Goal: Find specific page/section: Find specific page/section

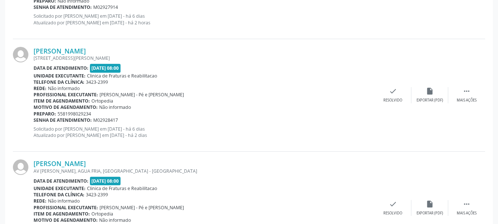
scroll to position [620, 0]
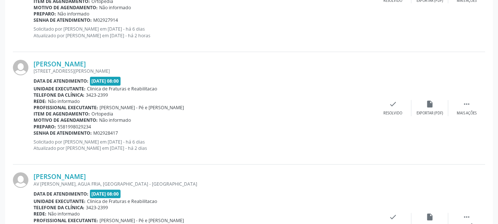
drag, startPoint x: 33, startPoint y: 61, endPoint x: 131, endPoint y: 67, distance: 98.3
click at [131, 67] on div "[PERSON_NAME] [STREET_ADDRESS][PERSON_NAME] Data de atendimento: [DATE] 08:00 U…" at bounding box center [249, 108] width 472 height 112
copy div "[PERSON_NAME]"
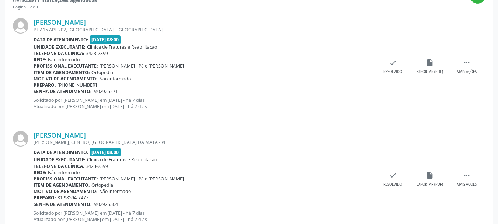
scroll to position [221, 0]
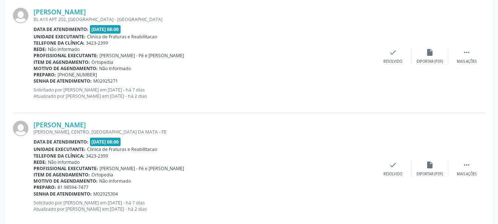
drag, startPoint x: 31, startPoint y: 11, endPoint x: 122, endPoint y: 14, distance: 91.1
click at [122, 14] on div "[PERSON_NAME] BL A15 APT 202, [GEOGRAPHIC_DATA] - [GEOGRAPHIC_DATA] Data de ate…" at bounding box center [249, 56] width 472 height 112
copy div "[PERSON_NAME]"
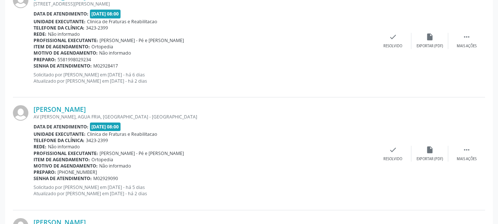
scroll to position [701, 0]
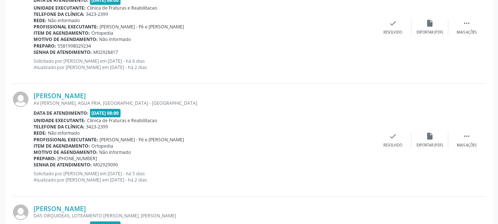
drag, startPoint x: 33, startPoint y: 94, endPoint x: 112, endPoint y: 95, distance: 78.9
click at [112, 95] on div "[PERSON_NAME] AV [PERSON_NAME], AGUA FRIA, [GEOGRAPHIC_DATA] - [GEOGRAPHIC_DATA…" at bounding box center [249, 140] width 472 height 112
copy div "[PERSON_NAME]"
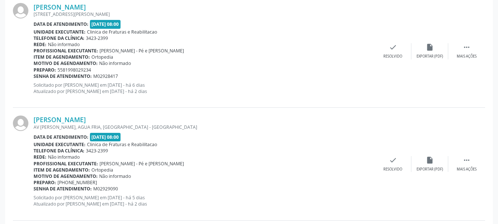
scroll to position [664, 0]
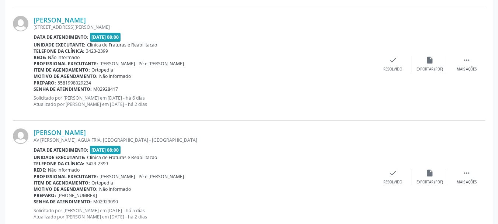
click at [208, 49] on div "Telefone da clínica: 3423-2399" at bounding box center [204, 51] width 341 height 6
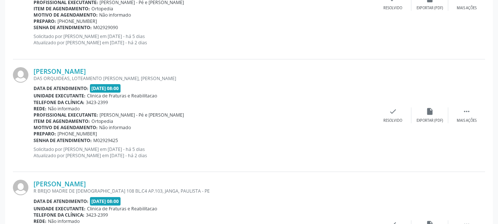
scroll to position [848, 0]
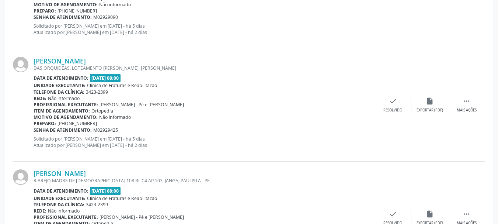
drag, startPoint x: 31, startPoint y: 59, endPoint x: 161, endPoint y: 62, distance: 129.8
click at [162, 63] on div "[PERSON_NAME] DAS ORQUIDEAS, LOTEAMENTO [PERSON_NAME], [PERSON_NAME] Data de at…" at bounding box center [249, 105] width 472 height 112
copy div "[PERSON_NAME]"
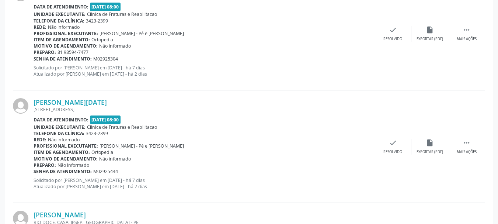
scroll to position [369, 0]
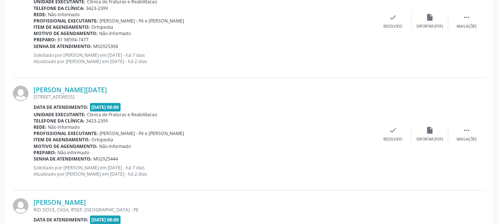
click at [164, 142] on div "Item de agendamento: [GEOGRAPHIC_DATA]" at bounding box center [204, 139] width 341 height 6
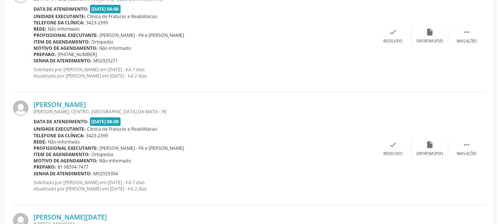
scroll to position [258, 0]
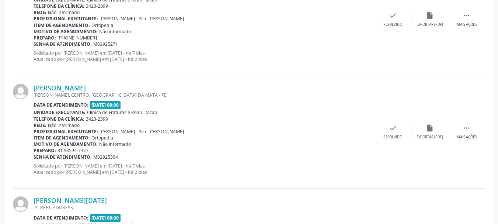
drag, startPoint x: 33, startPoint y: 86, endPoint x: 117, endPoint y: 87, distance: 83.7
click at [117, 87] on div "[PERSON_NAME] [GEOGRAPHIC_DATA], [GEOGRAPHIC_DATA], [GEOGRAPHIC_DATA] Data de a…" at bounding box center [249, 132] width 472 height 112
copy div "[PERSON_NAME]"
click at [237, 101] on div "Data de atendimento: [DATE] 08:00" at bounding box center [204, 105] width 341 height 8
drag, startPoint x: 58, startPoint y: 149, endPoint x: 97, endPoint y: 151, distance: 39.1
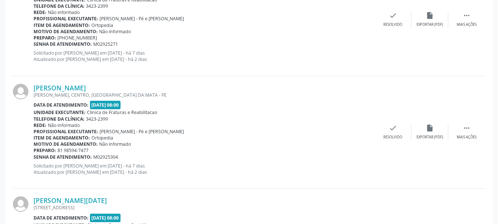
click at [97, 151] on div "Preparo: 81 98594-7477" at bounding box center [204, 150] width 341 height 6
copy span "81 98594-7477"
click at [319, 6] on div "Telefone da clínica: 3423-2399" at bounding box center [204, 6] width 341 height 6
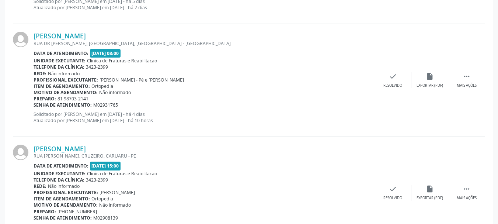
scroll to position [1062, 0]
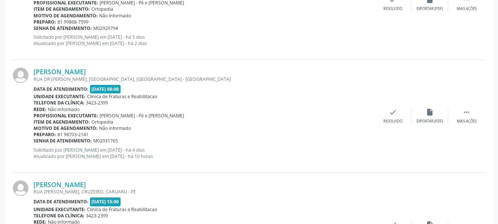
click at [160, 61] on div "[PERSON_NAME] [GEOGRAPHIC_DATA][PERSON_NAME], [GEOGRAPHIC_DATA], [GEOGRAPHIC_DA…" at bounding box center [249, 116] width 472 height 112
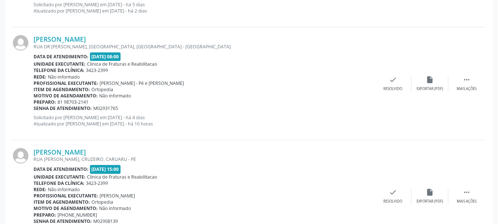
scroll to position [1136, 0]
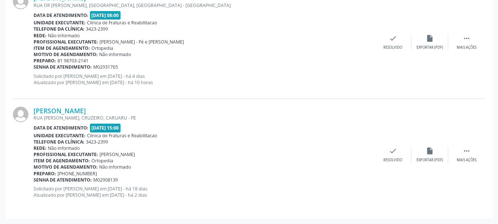
click at [205, 153] on div "Profissional executante: [PERSON_NAME]" at bounding box center [204, 154] width 341 height 6
click at [33, 113] on div at bounding box center [23, 155] width 21 height 97
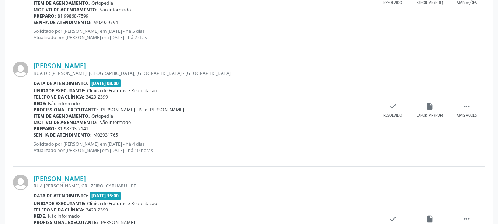
scroll to position [1062, 0]
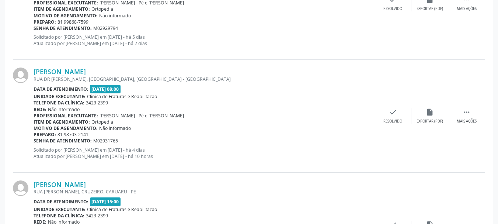
drag, startPoint x: 33, startPoint y: 71, endPoint x: 130, endPoint y: 71, distance: 97.4
click at [129, 71] on div "[PERSON_NAME] [GEOGRAPHIC_DATA][PERSON_NAME], [GEOGRAPHIC_DATA], [GEOGRAPHIC_DA…" at bounding box center [249, 116] width 472 height 112
copy div "[PERSON_NAME]"
click at [160, 73] on div "[PERSON_NAME]" at bounding box center [204, 71] width 341 height 8
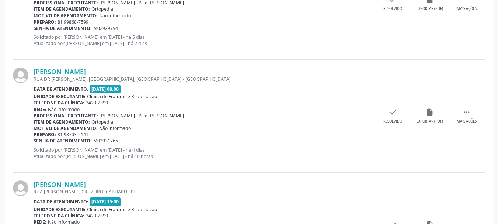
drag, startPoint x: 57, startPoint y: 134, endPoint x: 98, endPoint y: 133, distance: 41.3
click at [98, 133] on div "Preparo: 81 98703-2141" at bounding box center [204, 134] width 341 height 6
copy span "81 98703-2141"
click at [436, 119] on div "Exportar (PDF)" at bounding box center [430, 121] width 27 height 5
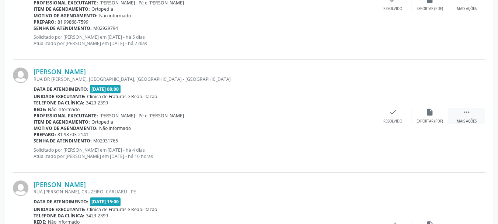
click at [466, 111] on icon "" at bounding box center [467, 112] width 8 height 8
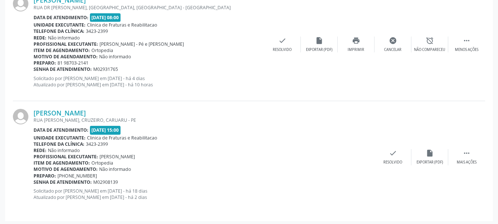
scroll to position [1136, 0]
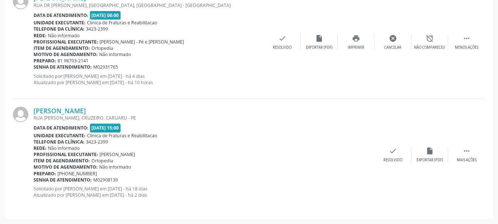
drag, startPoint x: 33, startPoint y: 108, endPoint x: 104, endPoint y: 112, distance: 70.9
click at [115, 111] on div "[PERSON_NAME] RUA [PERSON_NAME], CRUZEIRO, CARUARU - PE Data de atendimento: [D…" at bounding box center [249, 155] width 472 height 112
drag, startPoint x: 72, startPoint y: 173, endPoint x: 104, endPoint y: 173, distance: 31.4
click at [104, 173] on div "Preparo: [PHONE_NUMBER]" at bounding box center [204, 173] width 341 height 6
drag, startPoint x: 96, startPoint y: 173, endPoint x: 160, endPoint y: 183, distance: 65.2
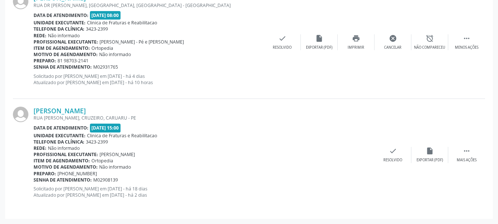
click at [160, 183] on div "Senha de atendimento: M02908139" at bounding box center [204, 180] width 341 height 6
drag, startPoint x: 65, startPoint y: 173, endPoint x: 101, endPoint y: 174, distance: 35.8
click at [101, 174] on div "Preparo: [PHONE_NUMBER]" at bounding box center [204, 173] width 341 height 6
drag, startPoint x: 125, startPoint y: 180, endPoint x: 32, endPoint y: 139, distance: 101.1
click at [32, 139] on div "[PERSON_NAME] RUA [PERSON_NAME], CRUZEIRO, CARUARU - PE Data de atendimento: [D…" at bounding box center [249, 155] width 472 height 112
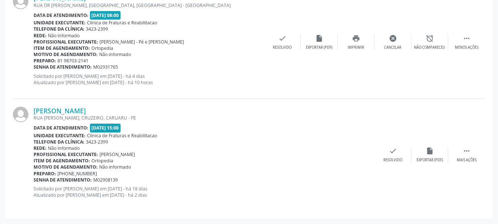
click at [156, 175] on div "Preparo: [PHONE_NUMBER]" at bounding box center [204, 173] width 341 height 6
drag, startPoint x: 119, startPoint y: 181, endPoint x: 35, endPoint y: 155, distance: 88.1
click at [35, 155] on div "[PERSON_NAME] RUA [PERSON_NAME], CRUZEIRO, CARUARU - PE Data de atendimento: [D…" at bounding box center [204, 155] width 341 height 97
click at [186, 145] on div "Rede: Não informado" at bounding box center [204, 148] width 341 height 6
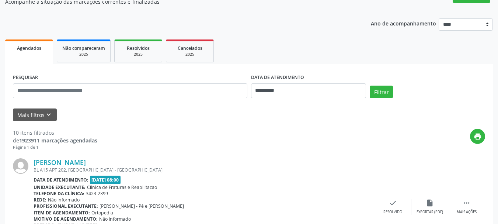
scroll to position [67, 0]
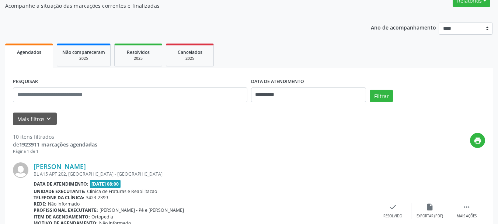
click at [32, 53] on span "Agendados" at bounding box center [29, 52] width 24 height 6
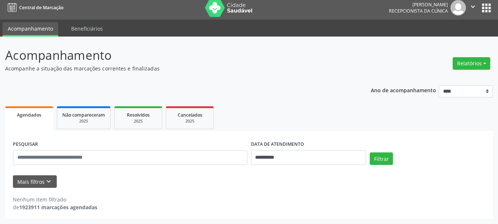
click at [36, 117] on span "Agendados" at bounding box center [29, 115] width 24 height 6
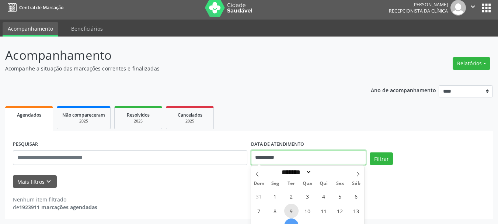
scroll to position [50, 0]
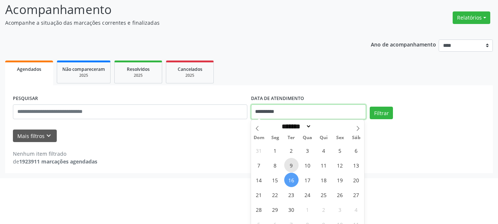
click at [289, 157] on body "**********" at bounding box center [249, 62] width 498 height 224
click at [308, 179] on span "17" at bounding box center [308, 180] width 14 height 14
type input "**********"
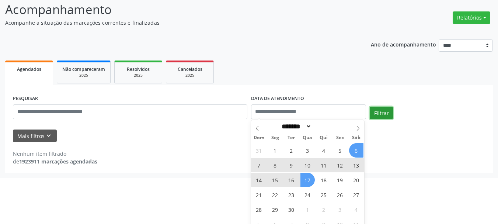
click at [389, 115] on div "Agendados Não compareceram 2025 Resolvidos 2025 Cancelados 2025 PESQUISAR DATA …" at bounding box center [249, 116] width 488 height 114
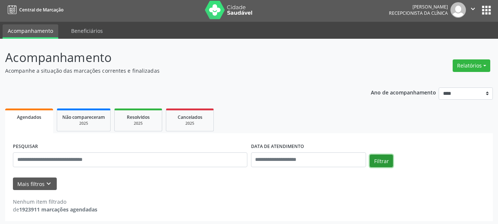
scroll to position [0, 0]
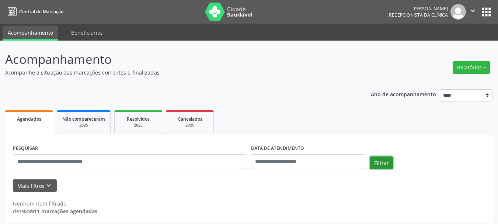
click at [376, 161] on button "Filtrar" at bounding box center [381, 162] width 23 height 13
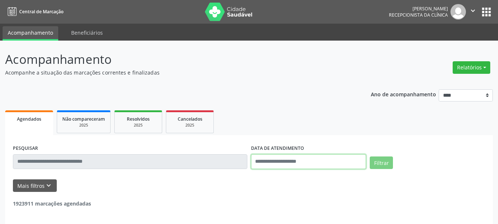
click at [330, 163] on input "text" at bounding box center [308, 161] width 115 height 15
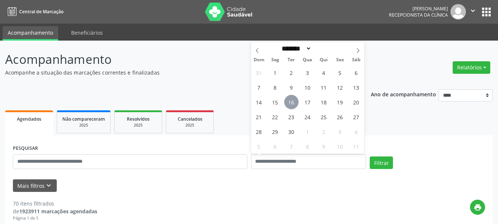
click at [293, 104] on span "16" at bounding box center [291, 102] width 14 height 14
type input "**********"
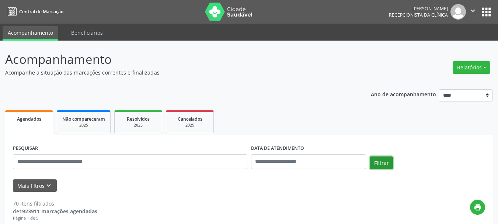
click at [374, 167] on button "Filtrar" at bounding box center [381, 162] width 23 height 13
click at [380, 164] on button "Filtrar" at bounding box center [381, 162] width 23 height 13
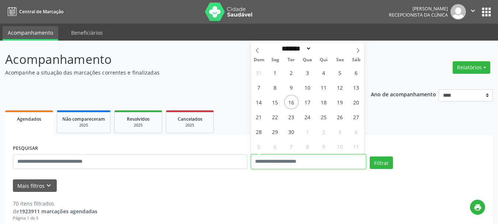
click at [323, 161] on input "text" at bounding box center [308, 161] width 115 height 15
click at [294, 117] on span "23" at bounding box center [291, 117] width 14 height 14
type input "**********"
drag, startPoint x: 294, startPoint y: 118, endPoint x: 310, endPoint y: 128, distance: 18.5
click at [294, 118] on span "23" at bounding box center [291, 117] width 14 height 14
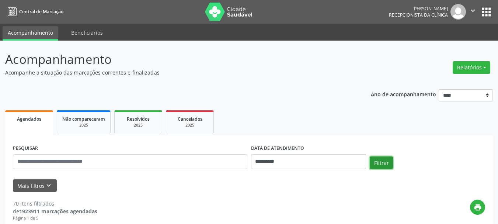
click at [381, 163] on button "Filtrar" at bounding box center [381, 162] width 23 height 13
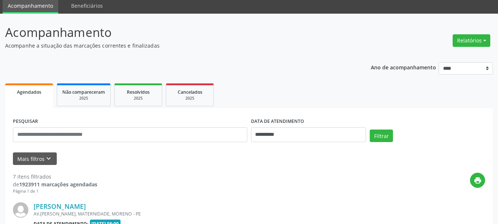
scroll to position [17, 0]
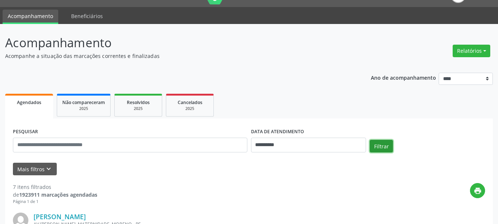
click at [376, 146] on button "Filtrar" at bounding box center [381, 146] width 23 height 13
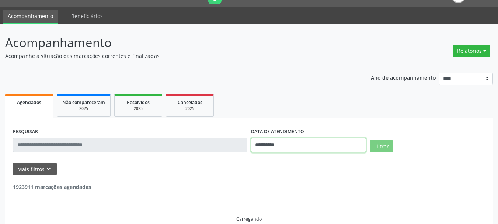
click at [315, 146] on input "**********" at bounding box center [308, 145] width 115 height 15
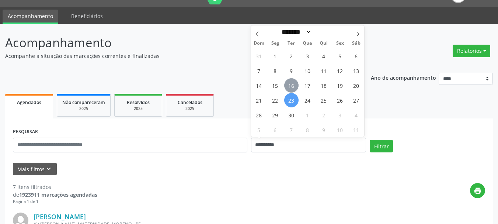
click at [291, 84] on span "16" at bounding box center [291, 85] width 14 height 14
type input "**********"
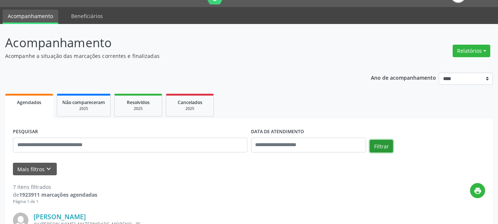
click at [383, 147] on button "Filtrar" at bounding box center [381, 146] width 23 height 13
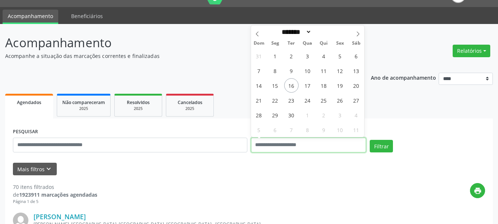
click at [309, 145] on input "text" at bounding box center [308, 145] width 115 height 15
click at [292, 84] on span "16" at bounding box center [291, 85] width 14 height 14
type input "**********"
click at [292, 84] on span "16" at bounding box center [291, 85] width 14 height 14
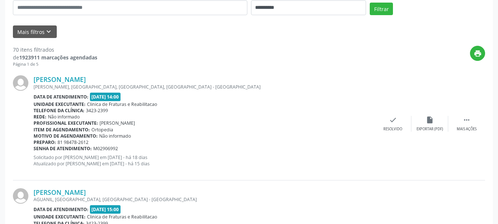
scroll to position [90, 0]
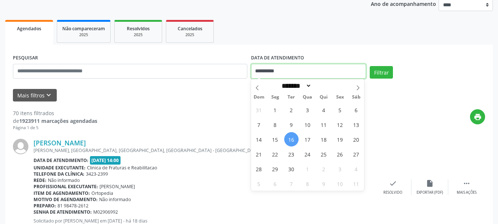
click at [330, 70] on input "**********" at bounding box center [308, 71] width 115 height 15
click at [295, 134] on span "16" at bounding box center [291, 139] width 14 height 14
type input "**********"
click at [294, 134] on span "16" at bounding box center [291, 139] width 14 height 14
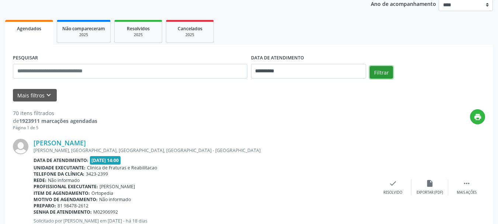
click at [376, 74] on button "Filtrar" at bounding box center [381, 72] width 23 height 13
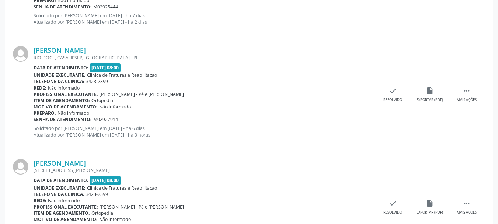
scroll to position [533, 0]
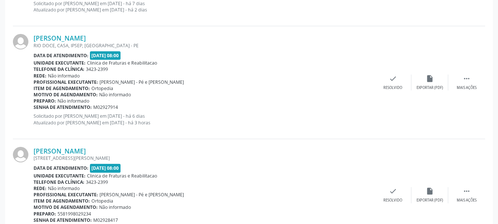
drag, startPoint x: 33, startPoint y: 36, endPoint x: 111, endPoint y: 37, distance: 77.8
click at [111, 37] on div "[PERSON_NAME] RIO DOCE, CASA, IPSEP, [GEOGRAPHIC_DATA] - PE Data de atendimento…" at bounding box center [249, 82] width 472 height 112
